Goal: Task Accomplishment & Management: Use online tool/utility

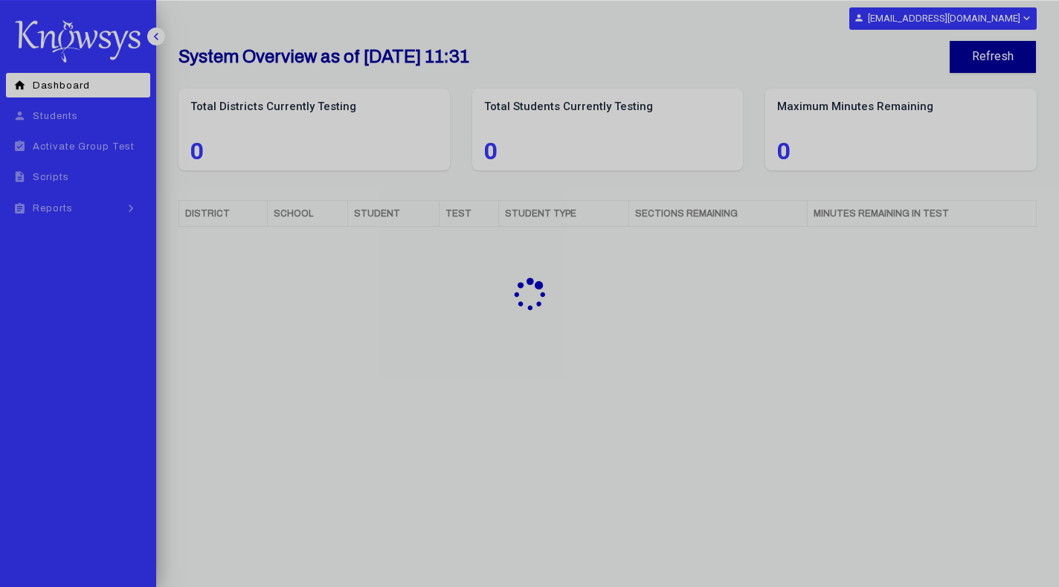
select select "**"
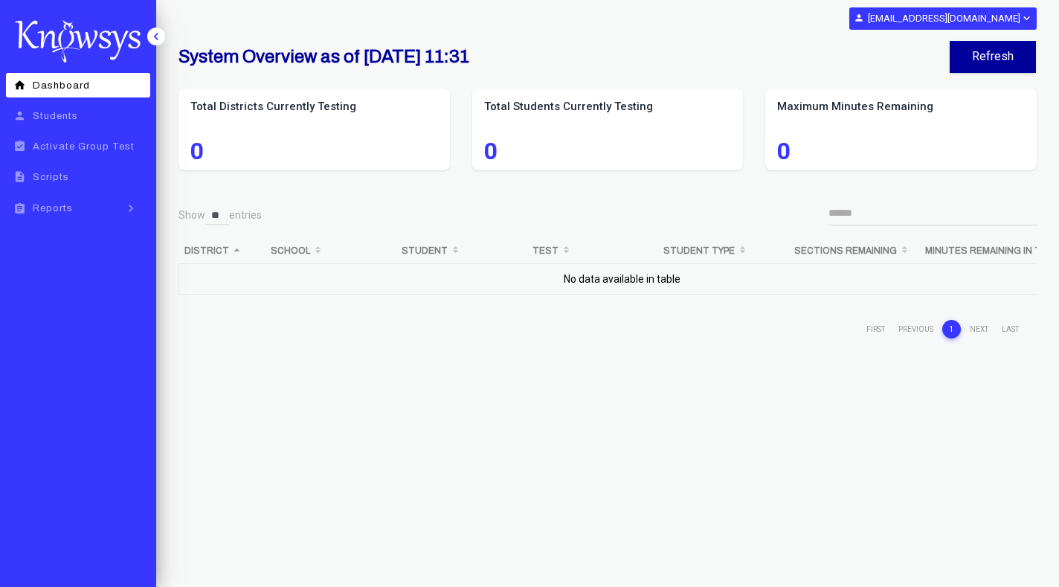
click at [346, 24] on div "person anna_murray1@baylor.edu expand_more Change Password Log Out" at bounding box center [529, 18] width 1015 height 22
click at [52, 205] on span "Reports" at bounding box center [53, 208] width 40 height 10
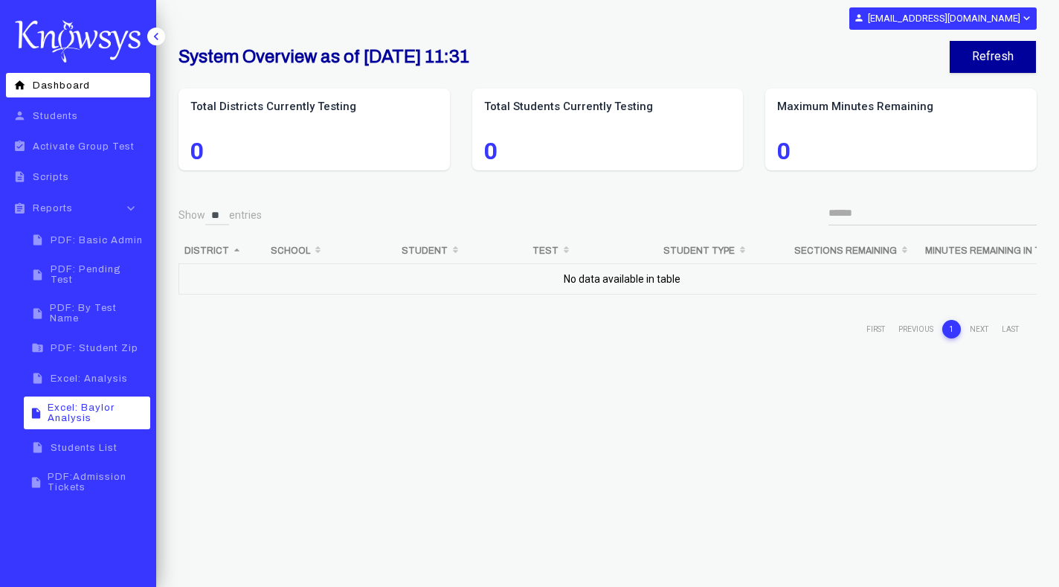
click at [106, 402] on span "Excel: Baylor Analysis" at bounding box center [97, 412] width 98 height 21
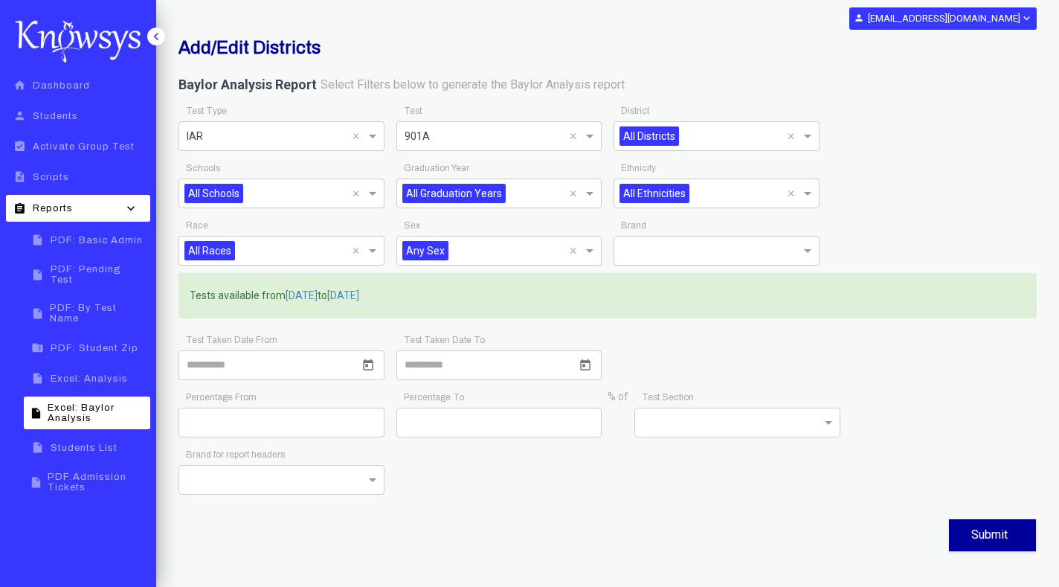
click at [675, 45] on h2 "Add/Edit Districts" at bounding box center [461, 47] width 565 height 21
click at [594, 135] on span at bounding box center [591, 136] width 19 height 18
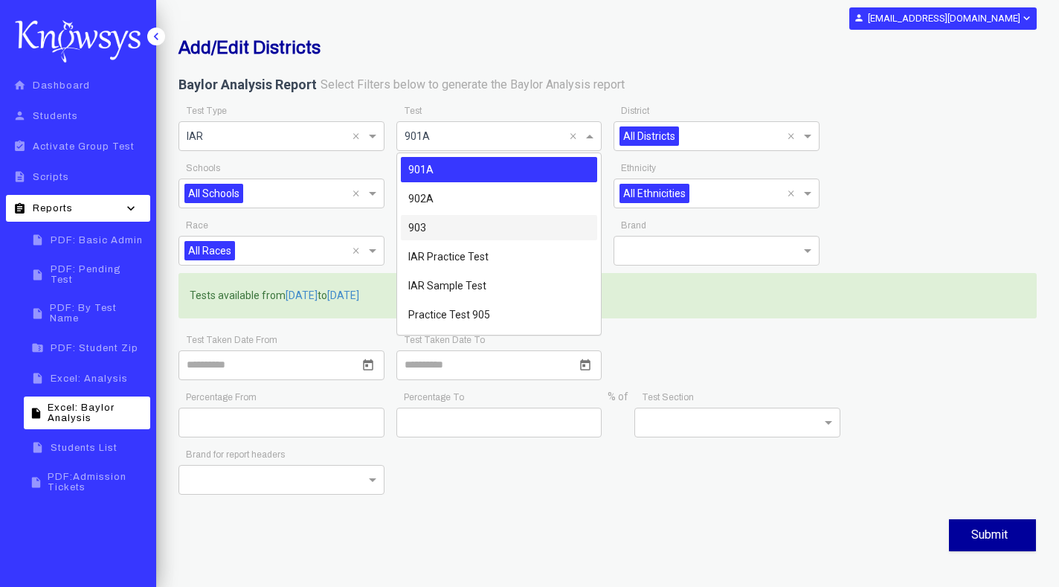
click at [484, 230] on div "903" at bounding box center [499, 227] width 197 height 25
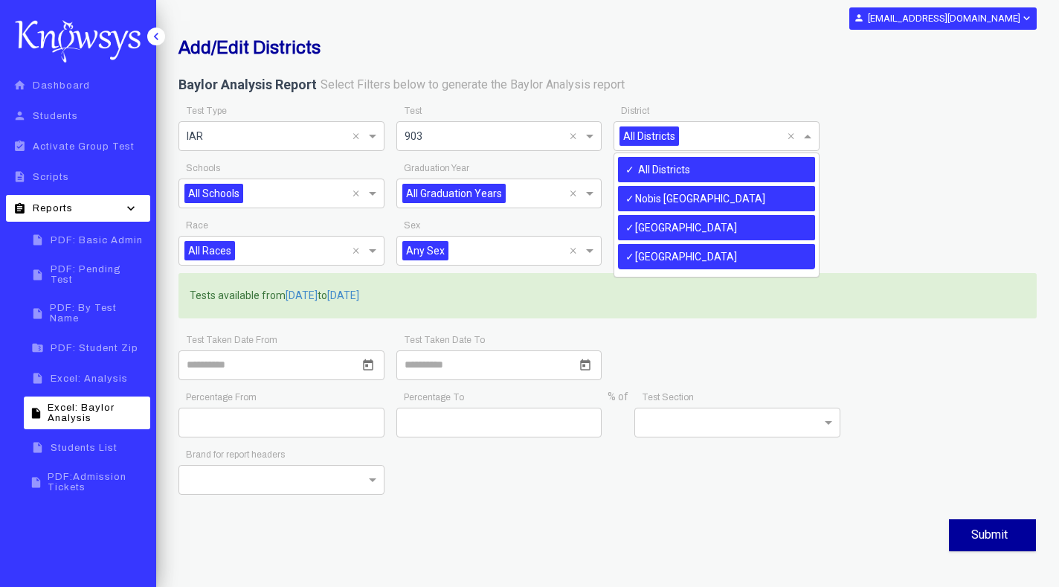
click at [809, 132] on span at bounding box center [809, 136] width 19 height 18
click at [704, 196] on div "Nobis [GEOGRAPHIC_DATA]" at bounding box center [716, 198] width 197 height 25
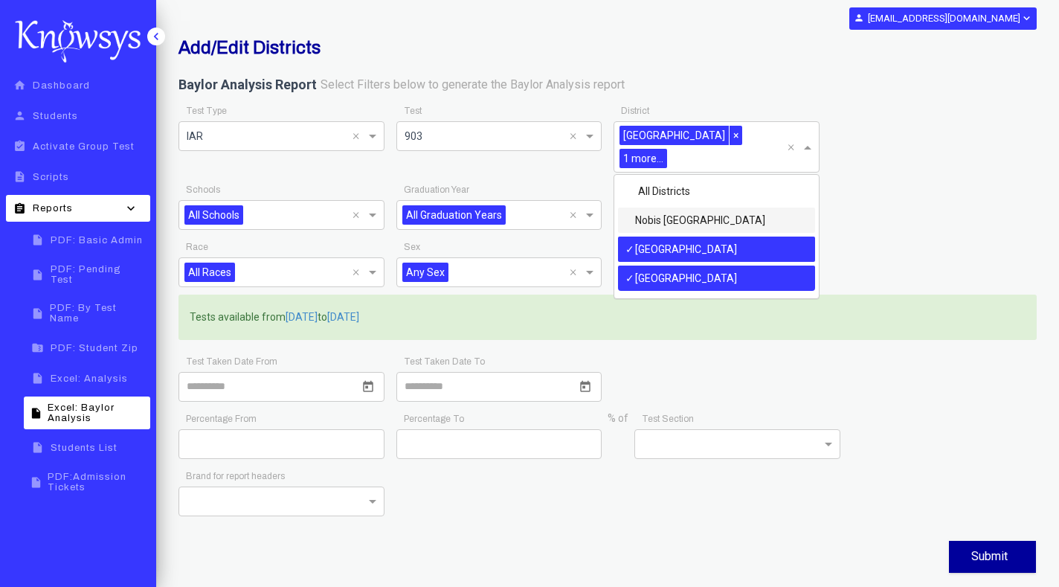
click at [601, 535] on div "Add/Edit Districts Baylor Analysis Report Select Filters below to generate the …" at bounding box center [607, 306] width 881 height 539
click at [652, 160] on span "1 more..." at bounding box center [644, 158] width 48 height 19
click at [673, 247] on div "[GEOGRAPHIC_DATA]" at bounding box center [716, 249] width 197 height 25
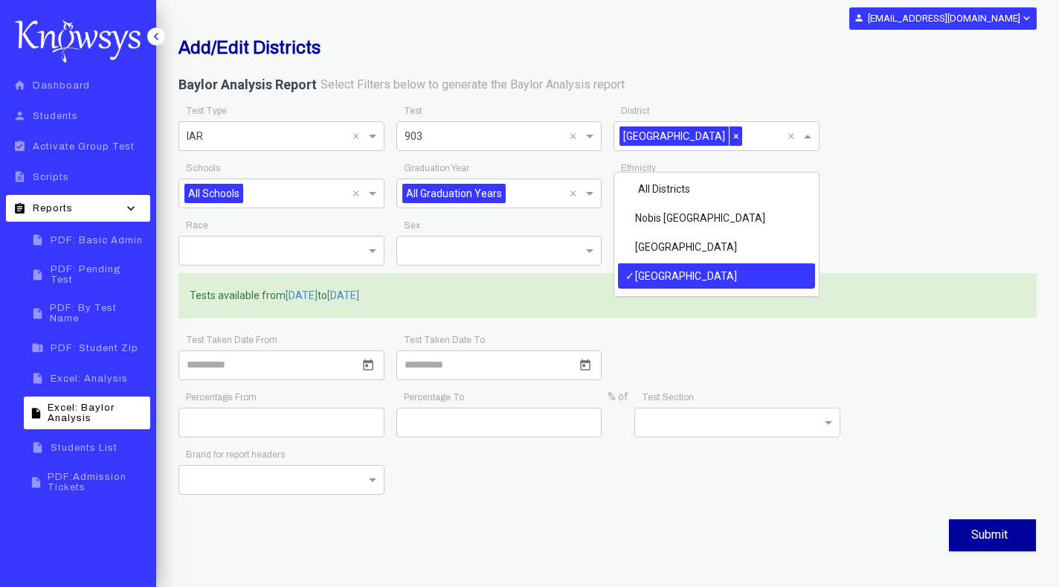
click at [672, 275] on div "[GEOGRAPHIC_DATA]" at bounding box center [716, 275] width 197 height 25
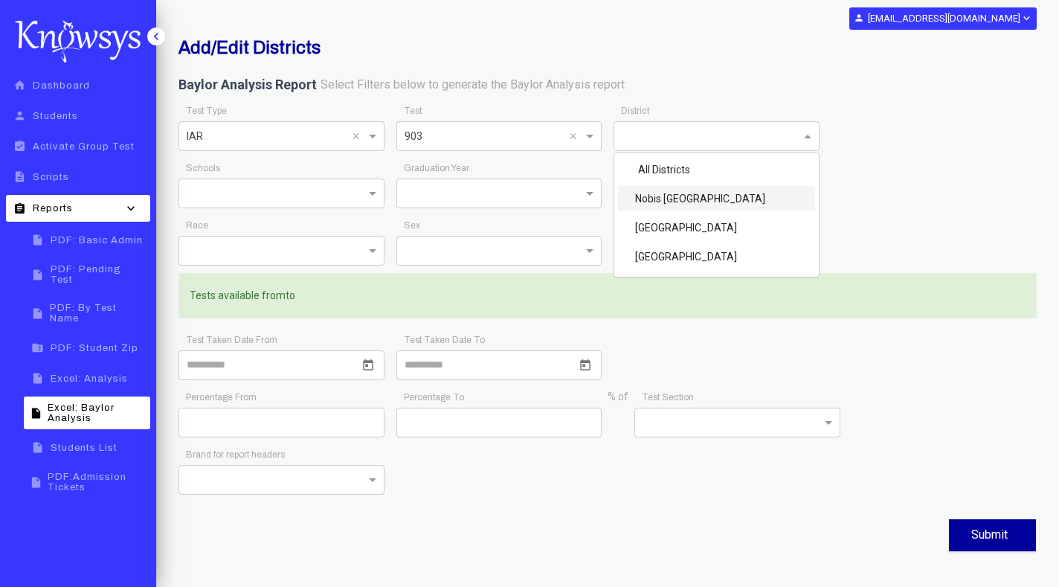
click at [667, 201] on div "Nobis [GEOGRAPHIC_DATA]" at bounding box center [716, 198] width 197 height 25
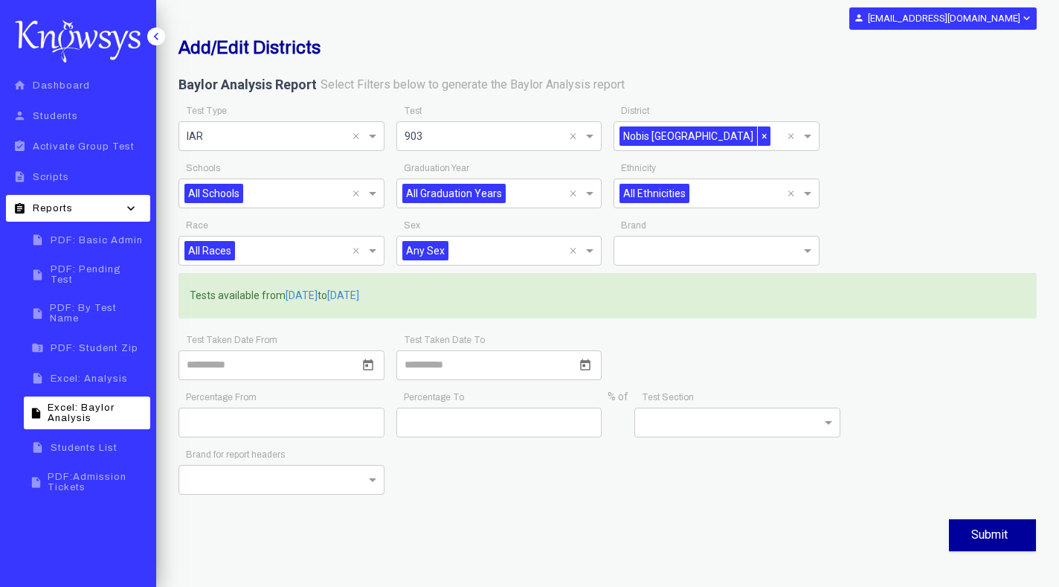
click at [588, 521] on div "Submit" at bounding box center [608, 534] width 858 height 39
click at [352, 335] on div "Test Taken Date From" at bounding box center [282, 358] width 206 height 57
click at [989, 532] on button "Submit" at bounding box center [992, 535] width 87 height 32
click at [421, 529] on div "Submit" at bounding box center [608, 534] width 858 height 39
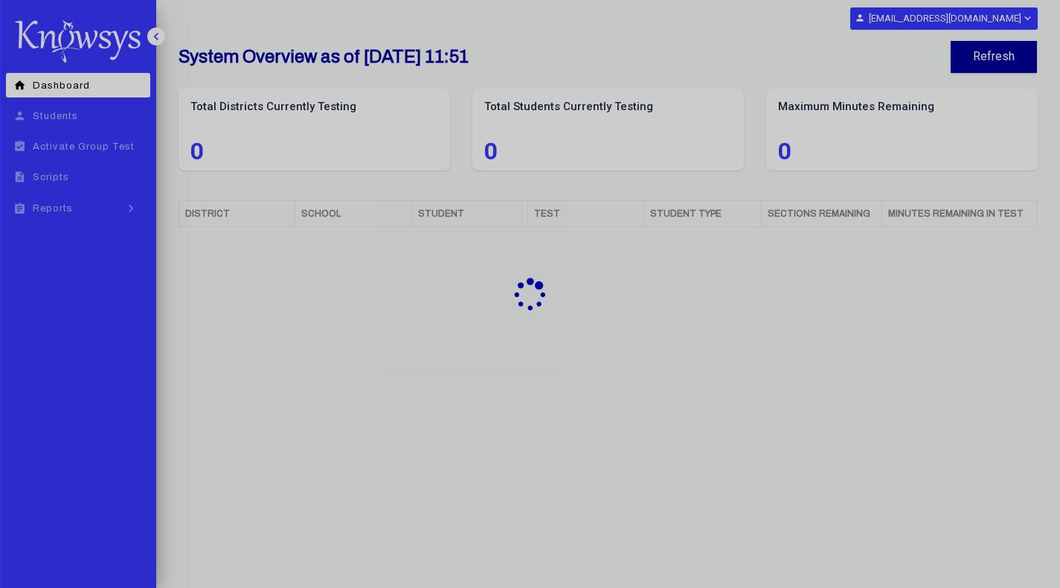
select select "**"
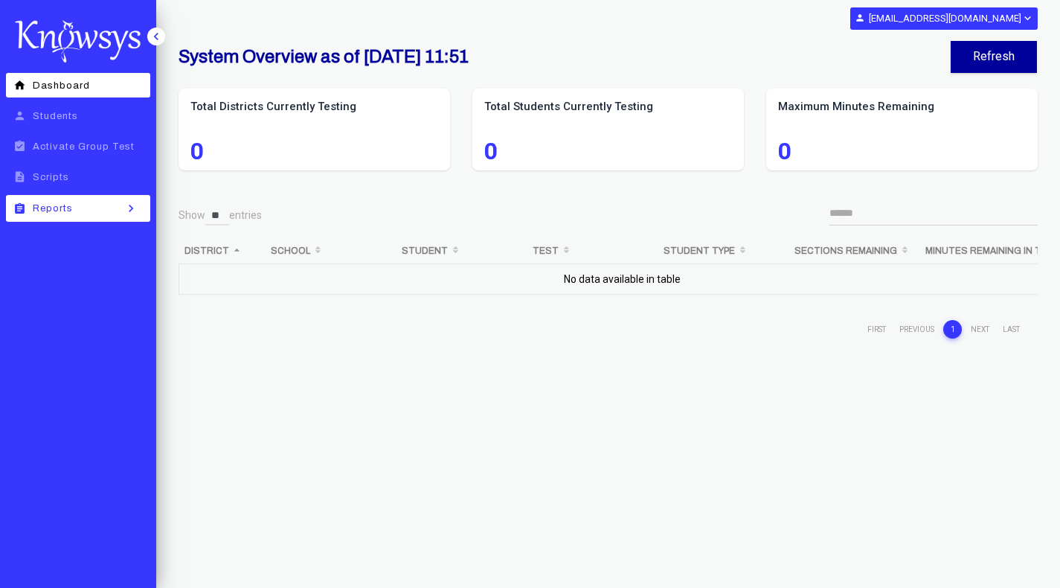
click at [66, 202] on div "assignment Reports" at bounding box center [41, 208] width 62 height 13
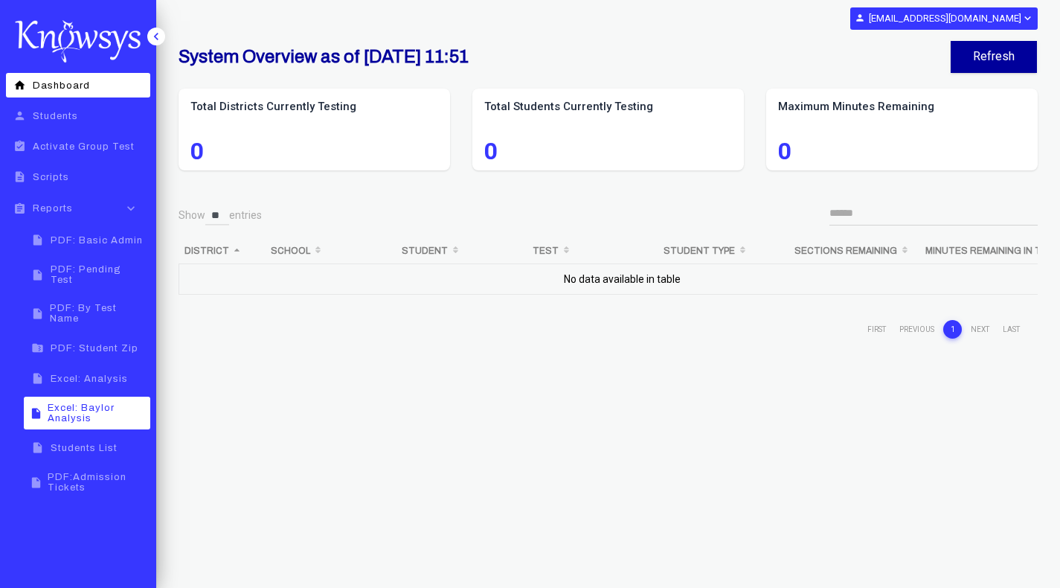
click at [100, 403] on span "Excel: Baylor Analysis" at bounding box center [97, 412] width 98 height 21
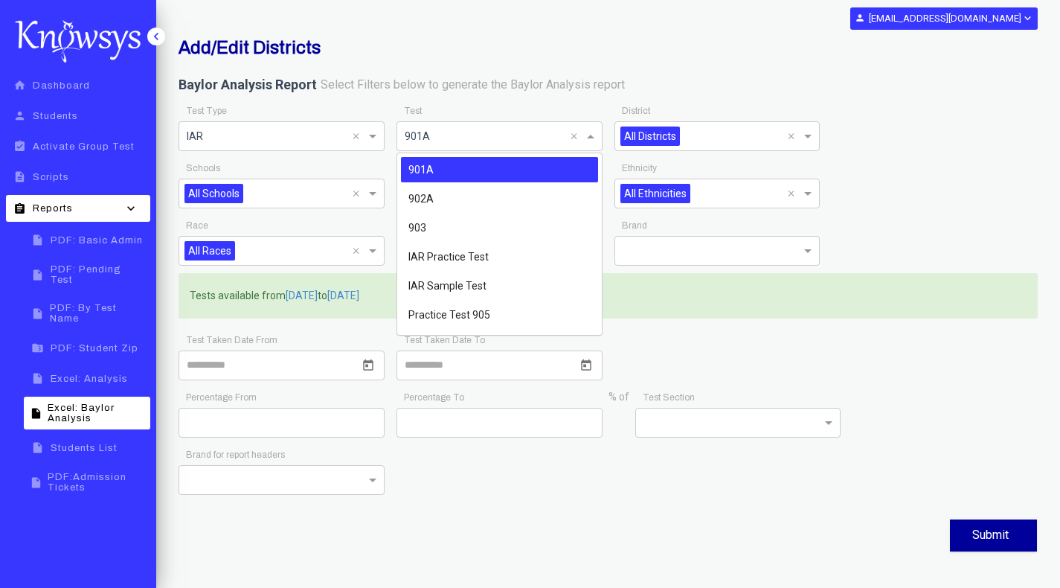
click at [591, 134] on span at bounding box center [592, 136] width 19 height 18
click at [452, 228] on div "903" at bounding box center [499, 227] width 197 height 25
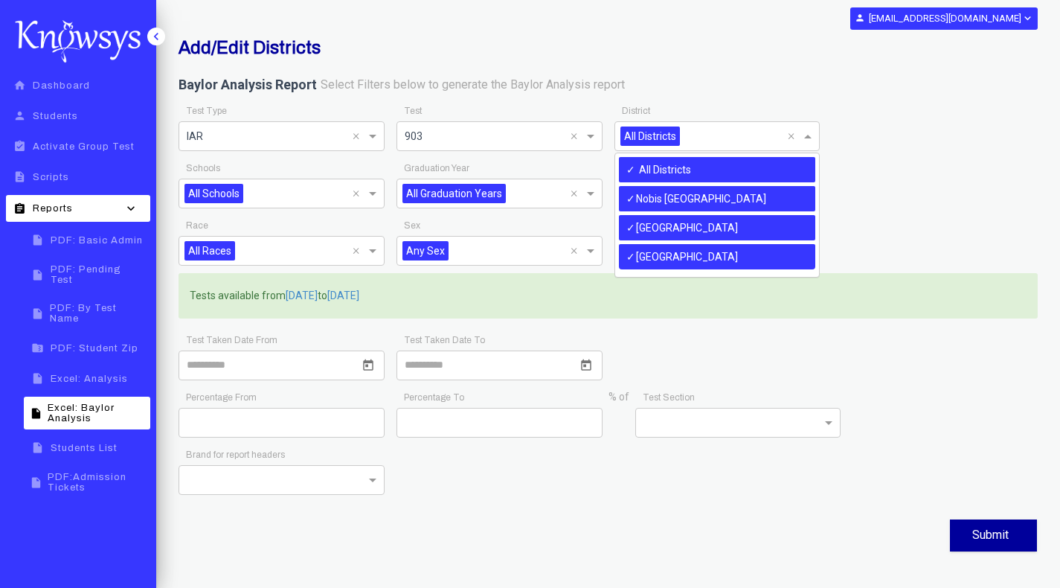
click at [810, 136] on span at bounding box center [809, 136] width 19 height 18
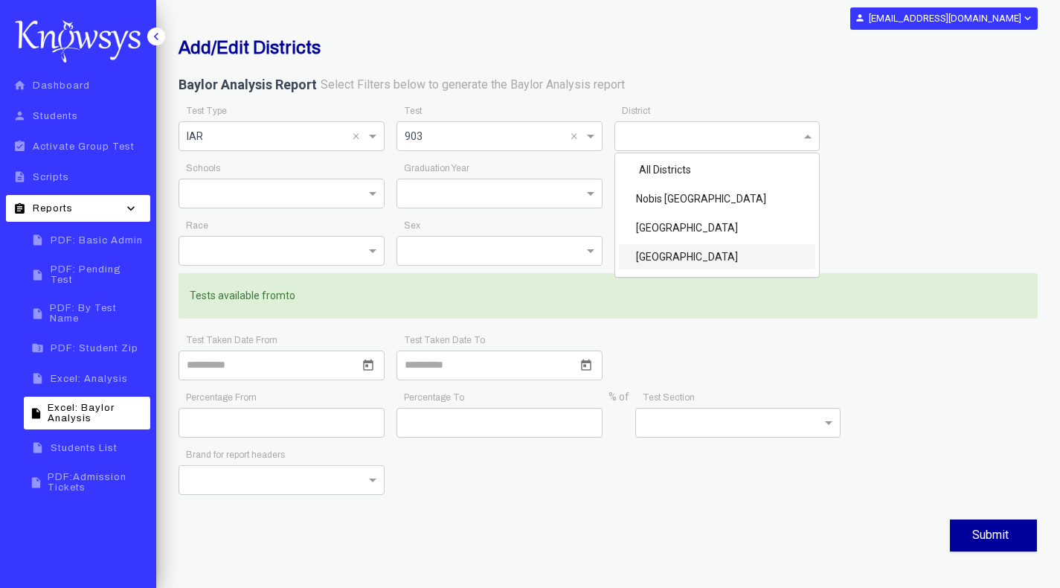
click at [730, 253] on div "[GEOGRAPHIC_DATA]" at bounding box center [717, 256] width 197 height 25
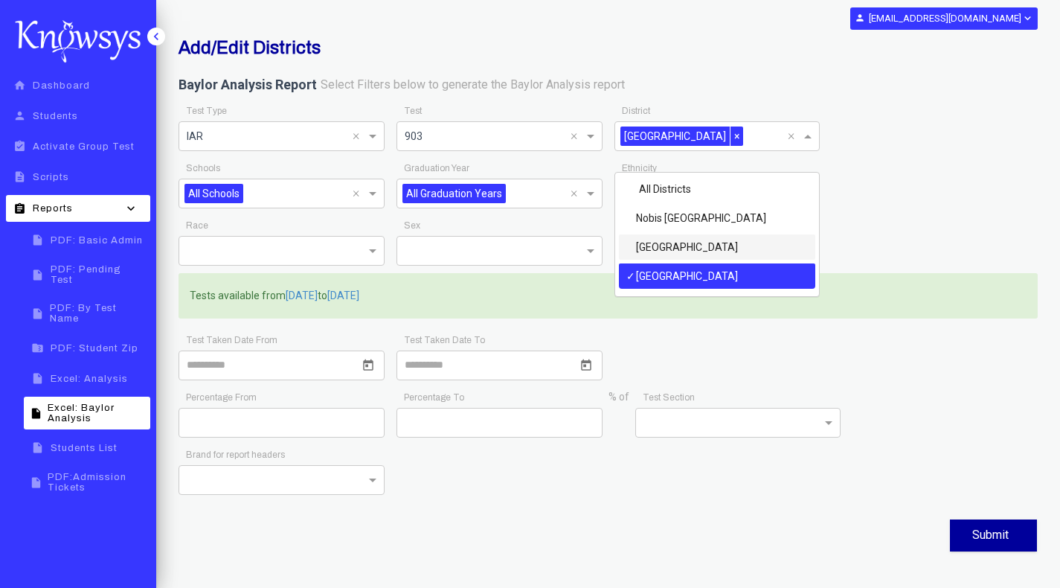
click at [715, 370] on div "Test Taken Date From Test Taken Date To" at bounding box center [608, 358] width 871 height 57
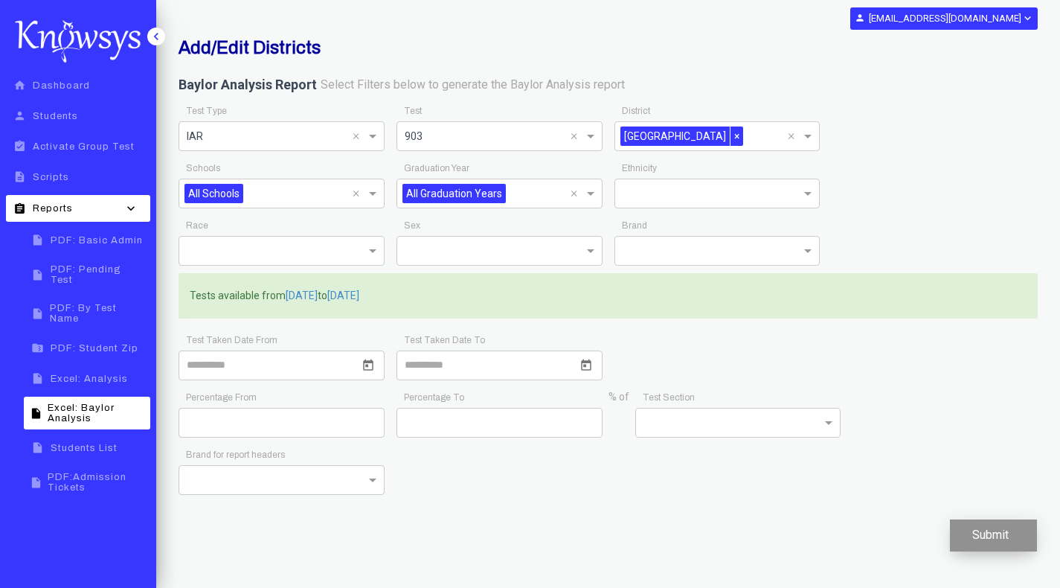
click at [987, 548] on button "Submit" at bounding box center [993, 535] width 87 height 32
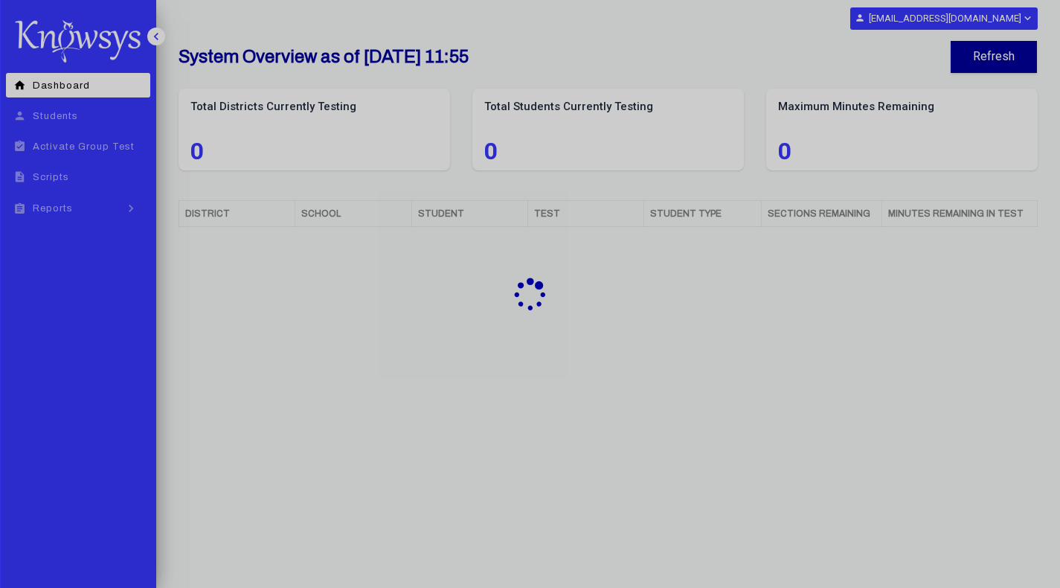
select select "**"
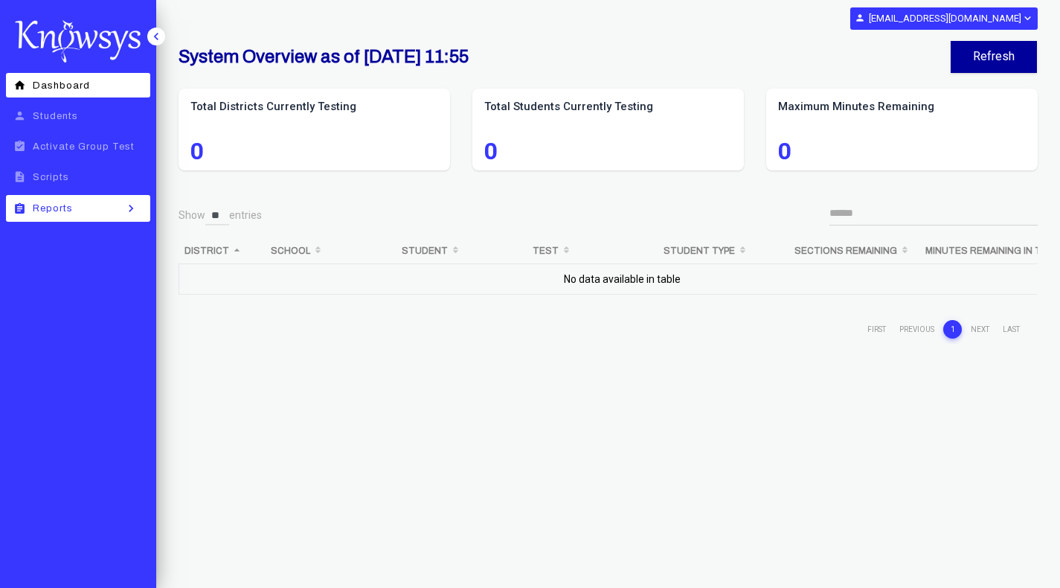
click at [44, 205] on span "Reports" at bounding box center [53, 208] width 40 height 10
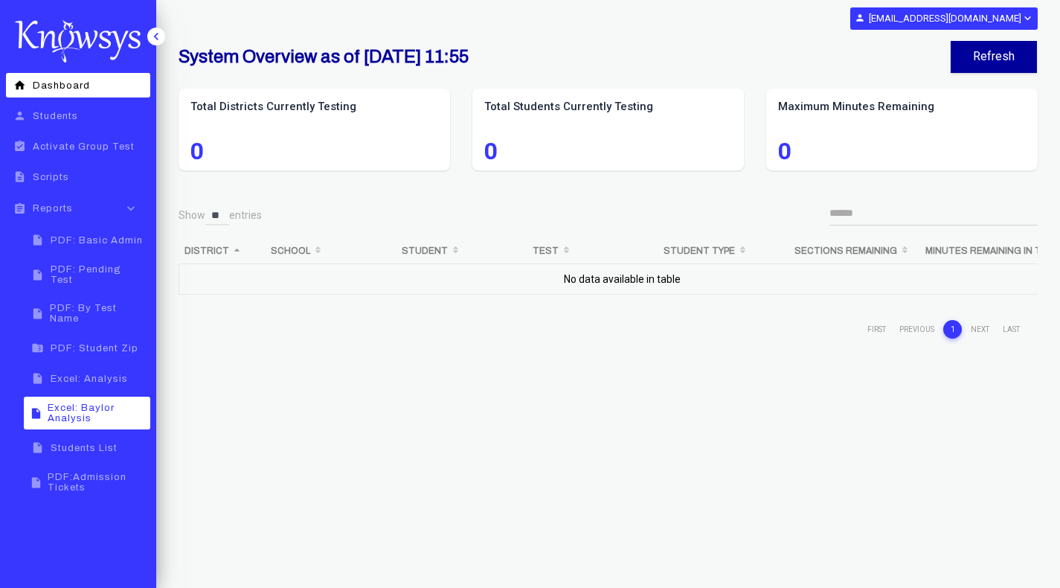
click at [54, 402] on span "Excel: Baylor Analysis" at bounding box center [97, 412] width 98 height 21
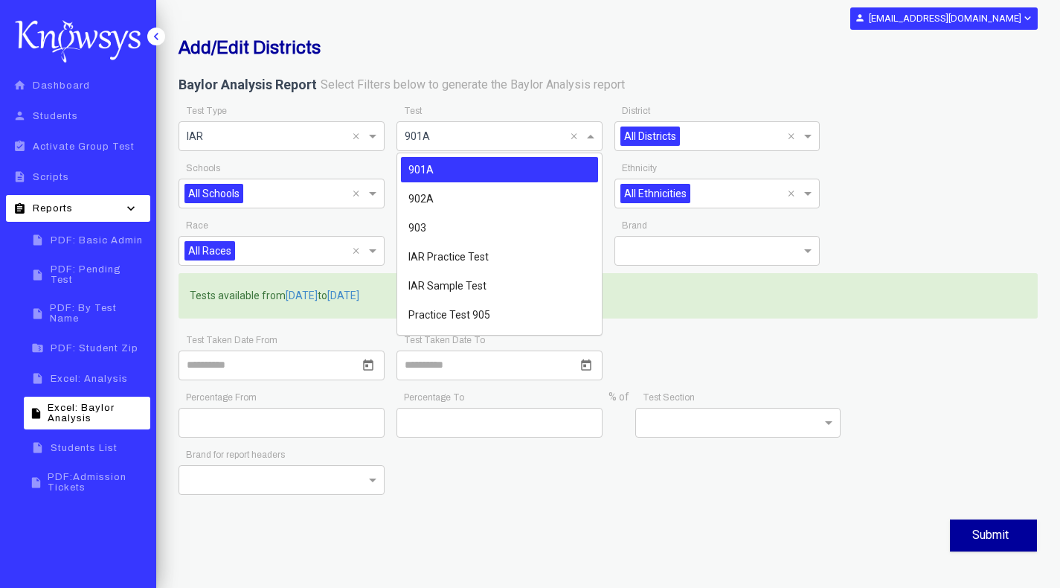
click at [594, 135] on span at bounding box center [592, 136] width 19 height 18
click at [462, 234] on div "903" at bounding box center [499, 227] width 197 height 25
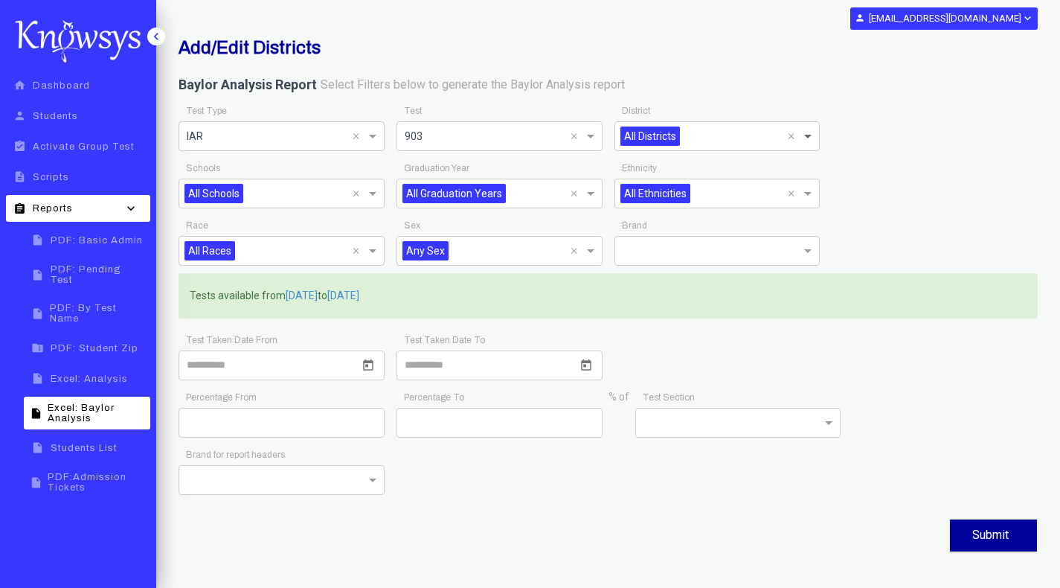
click at [808, 138] on span at bounding box center [809, 136] width 19 height 18
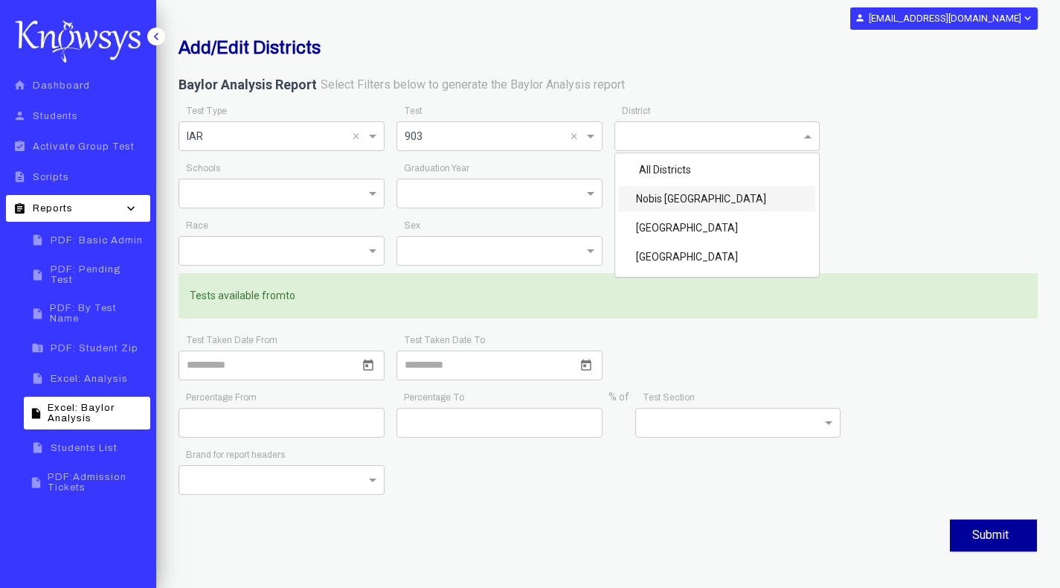
click at [717, 199] on div "Nobis [GEOGRAPHIC_DATA]" at bounding box center [717, 198] width 197 height 25
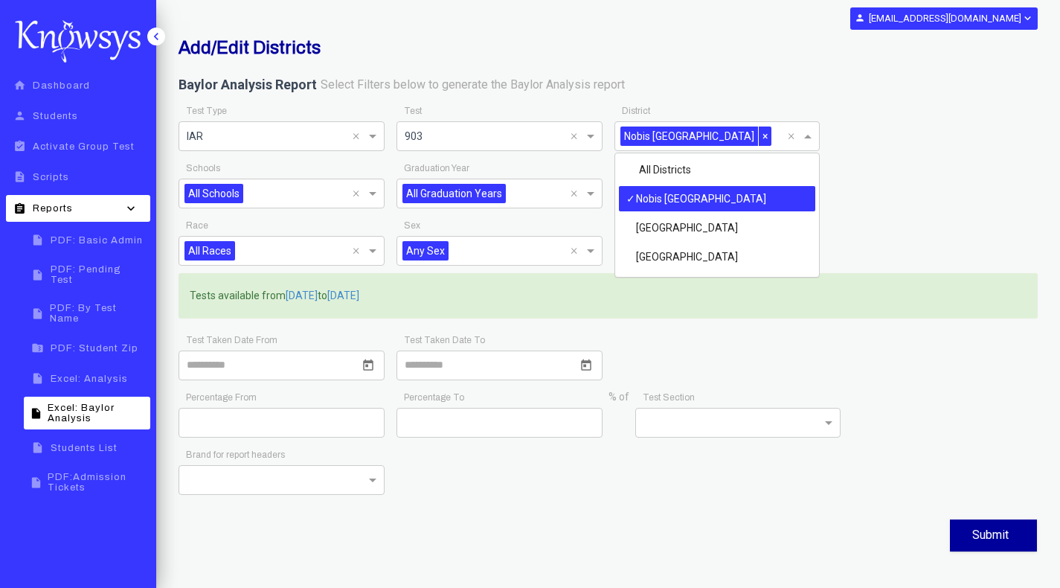
click at [685, 73] on div "Add/Edit Districts Baylor Analysis Report Select Filters below to generate the …" at bounding box center [607, 296] width 881 height 518
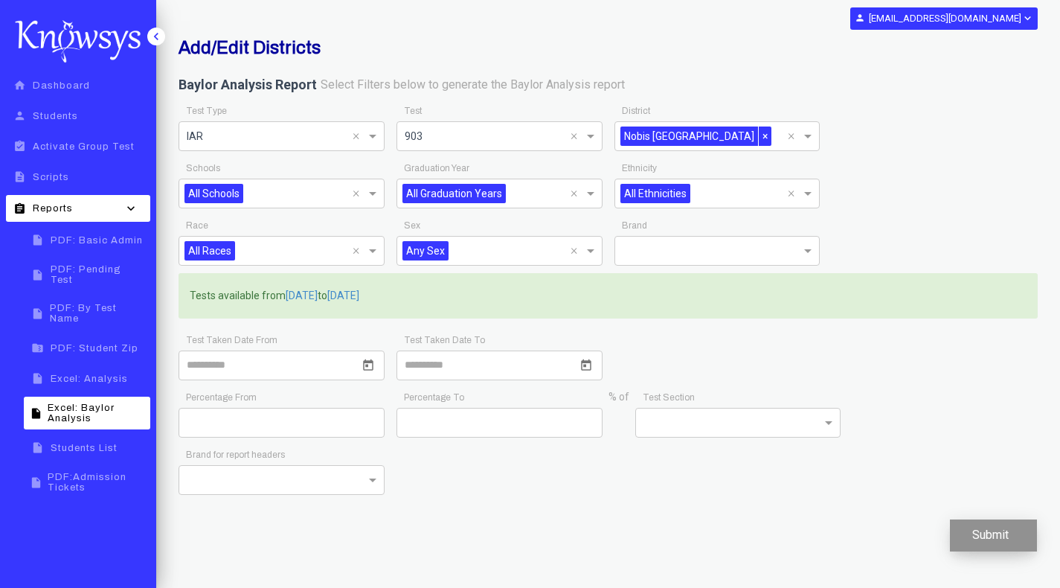
click at [994, 539] on button "Submit" at bounding box center [993, 535] width 87 height 32
